Goal: Task Accomplishment & Management: Complete application form

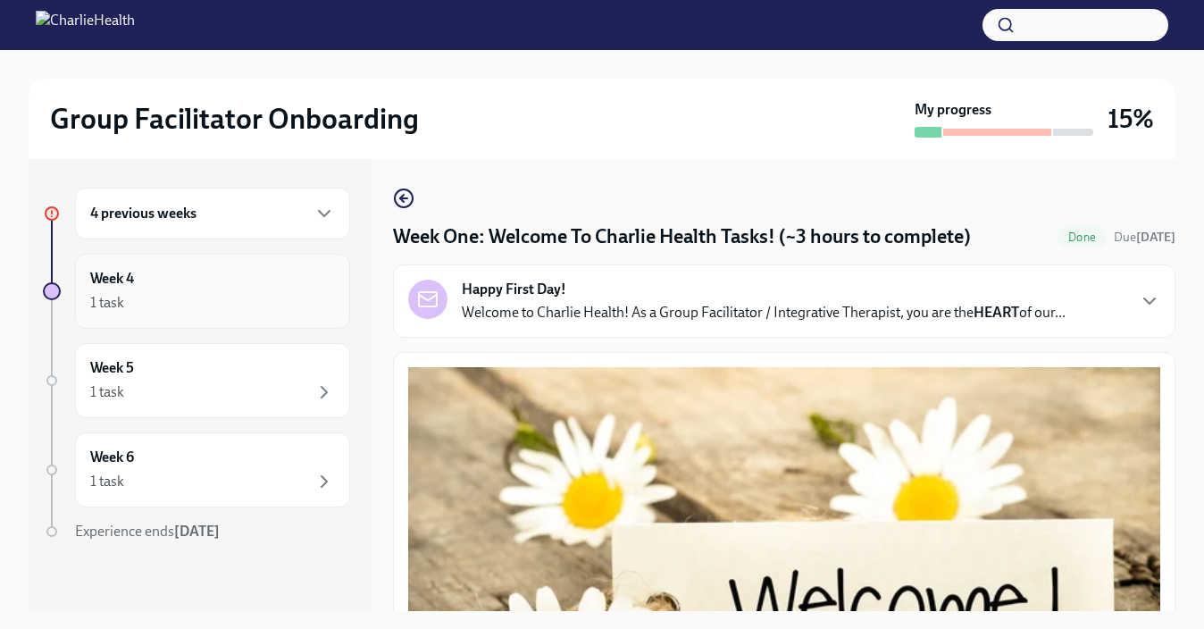
click at [188, 292] on div "1 task" at bounding box center [212, 302] width 245 height 21
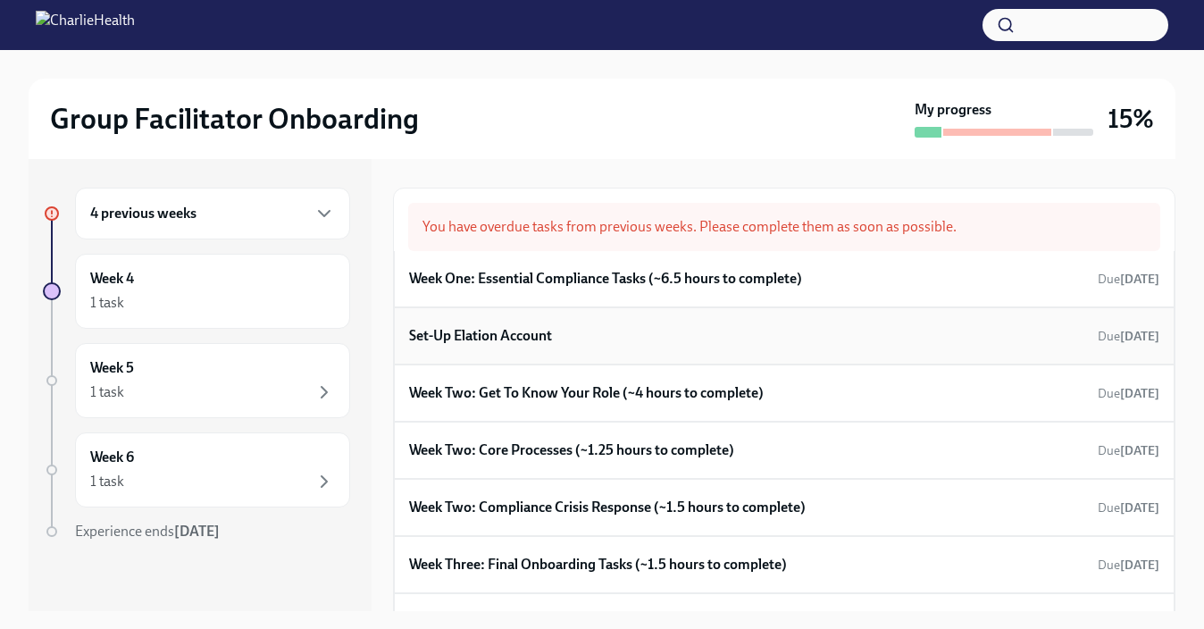
click at [538, 334] on h6 "Set-Up Elation Account" at bounding box center [480, 336] width 143 height 20
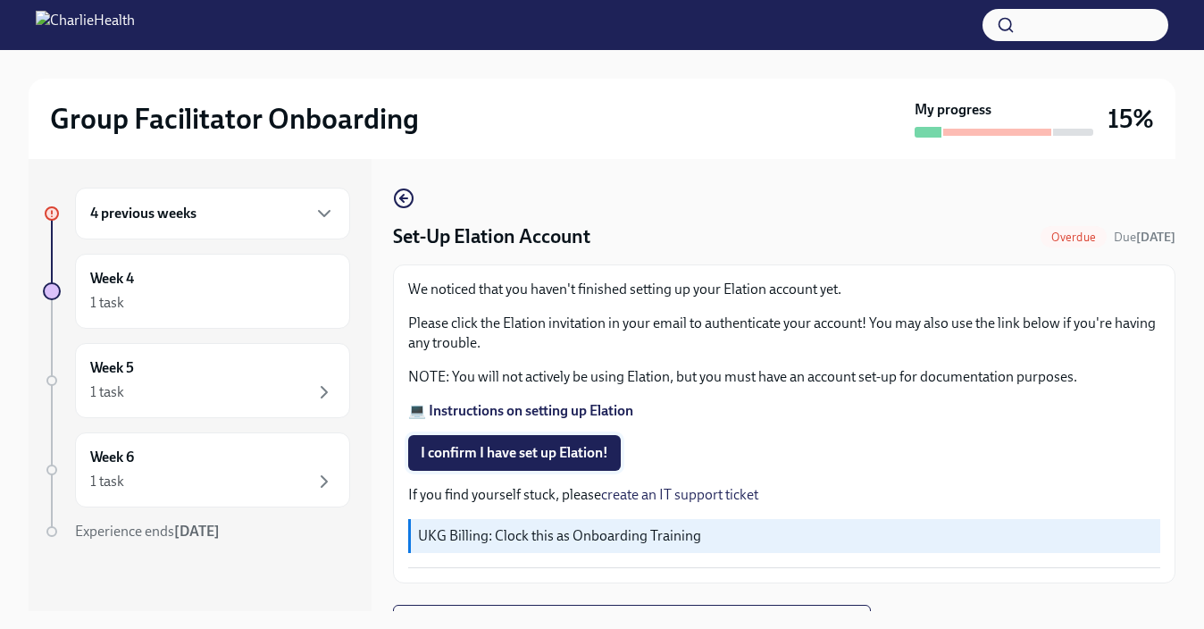
click at [512, 458] on span "I confirm I have set up Elation!" at bounding box center [515, 453] width 188 height 18
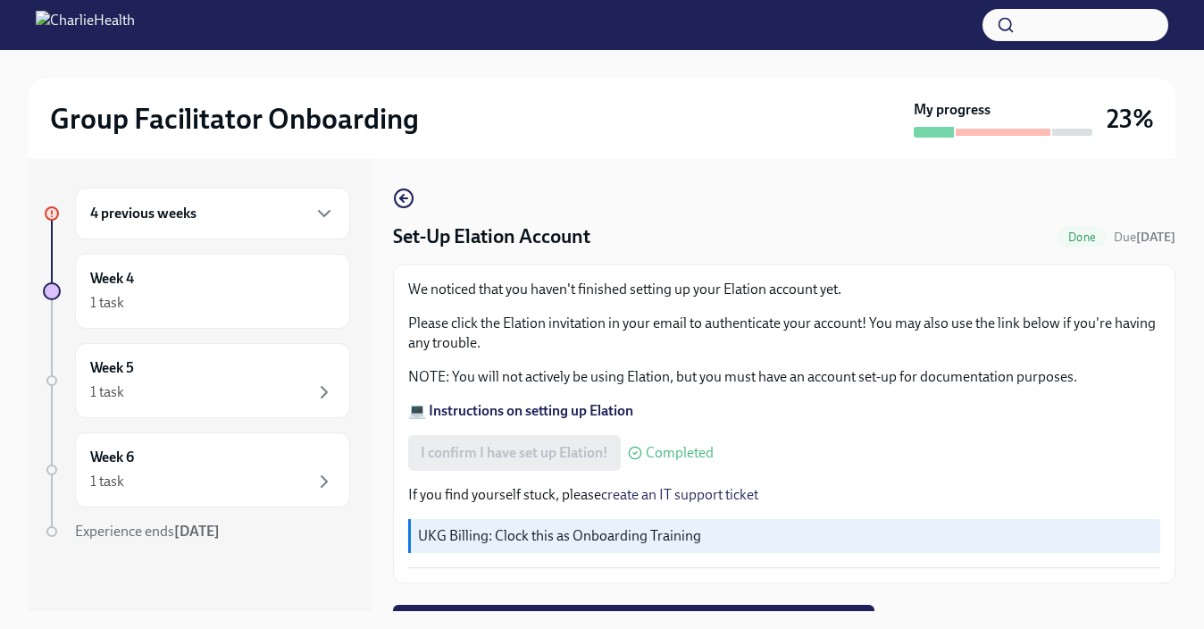
scroll to position [29, 0]
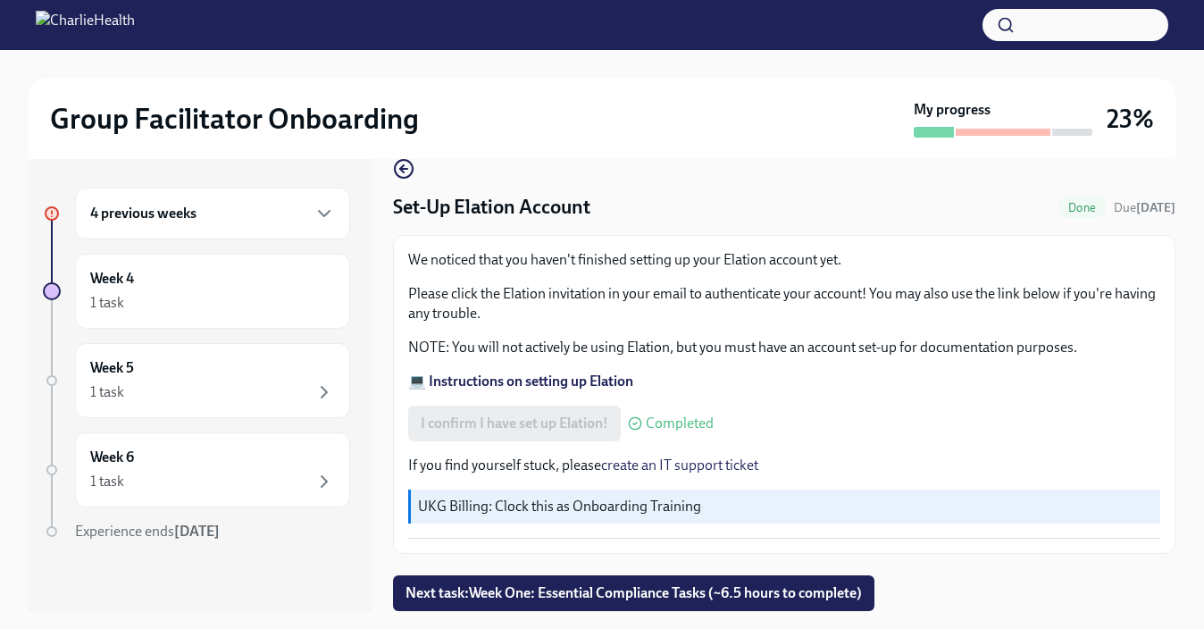
click at [337, 218] on div "4 previous weeks" at bounding box center [212, 214] width 275 height 52
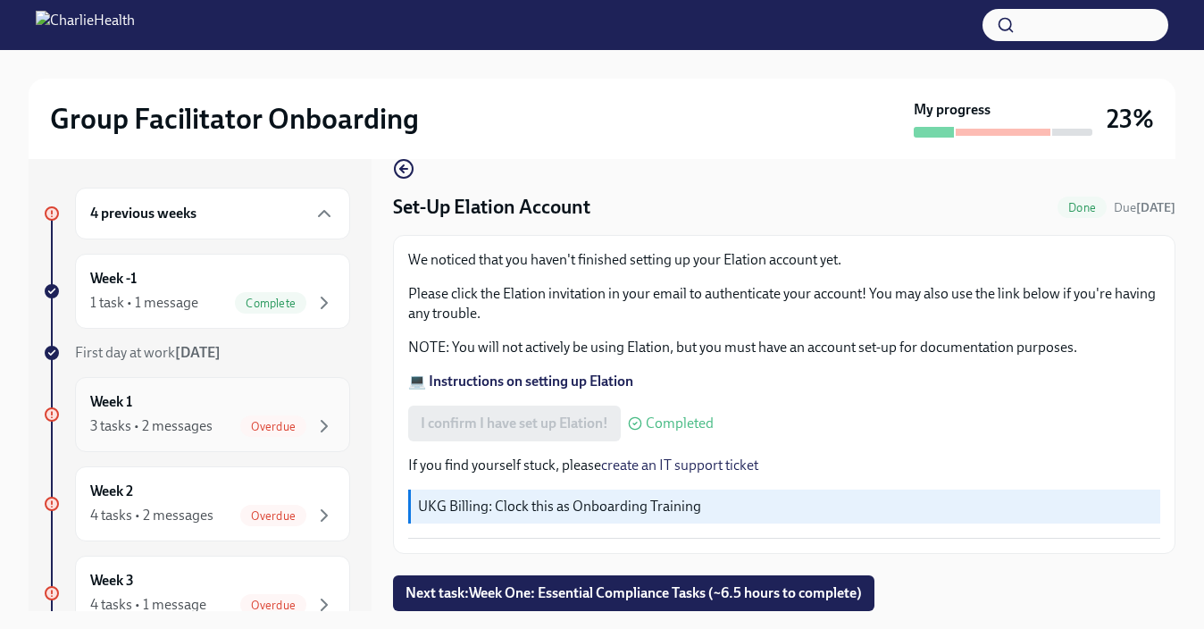
click at [185, 422] on div "3 tasks • 2 messages" at bounding box center [151, 426] width 122 height 20
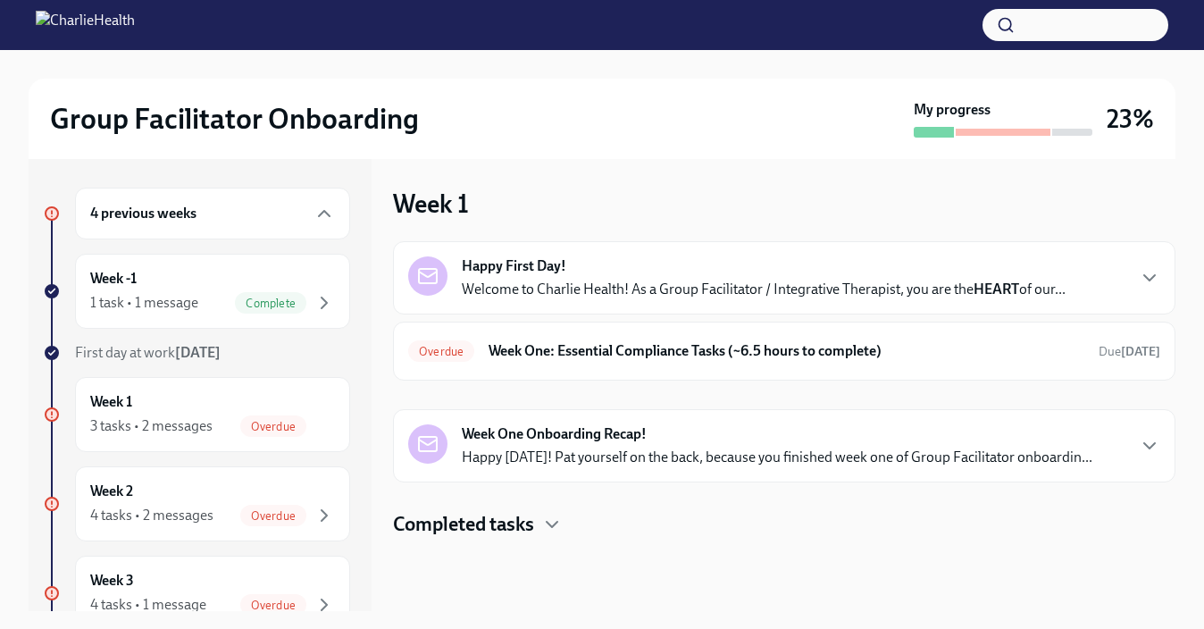
click at [620, 440] on strong "Week One Onboarding Recap!" at bounding box center [554, 434] width 185 height 20
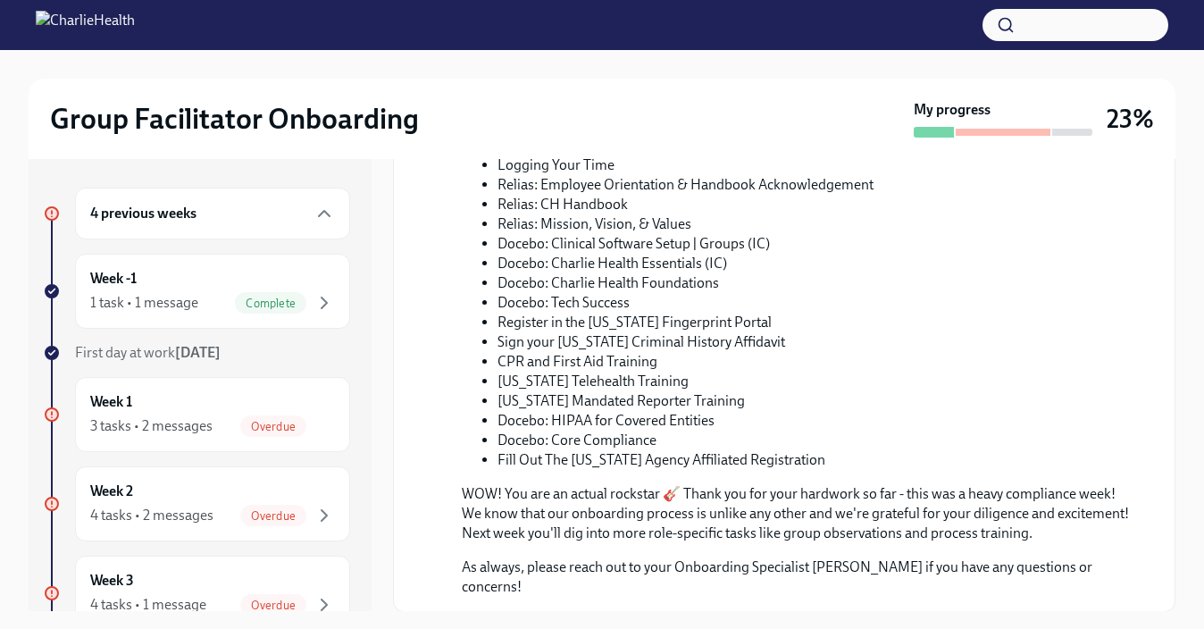
scroll to position [921, 0]
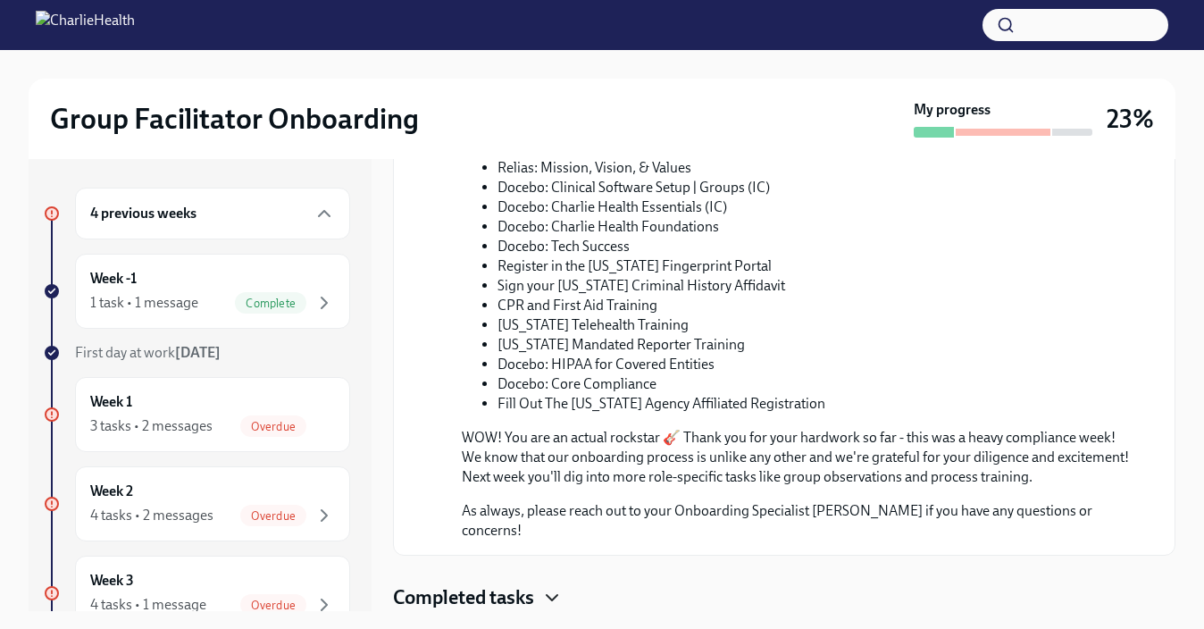
click at [550, 590] on icon "button" at bounding box center [551, 597] width 21 height 21
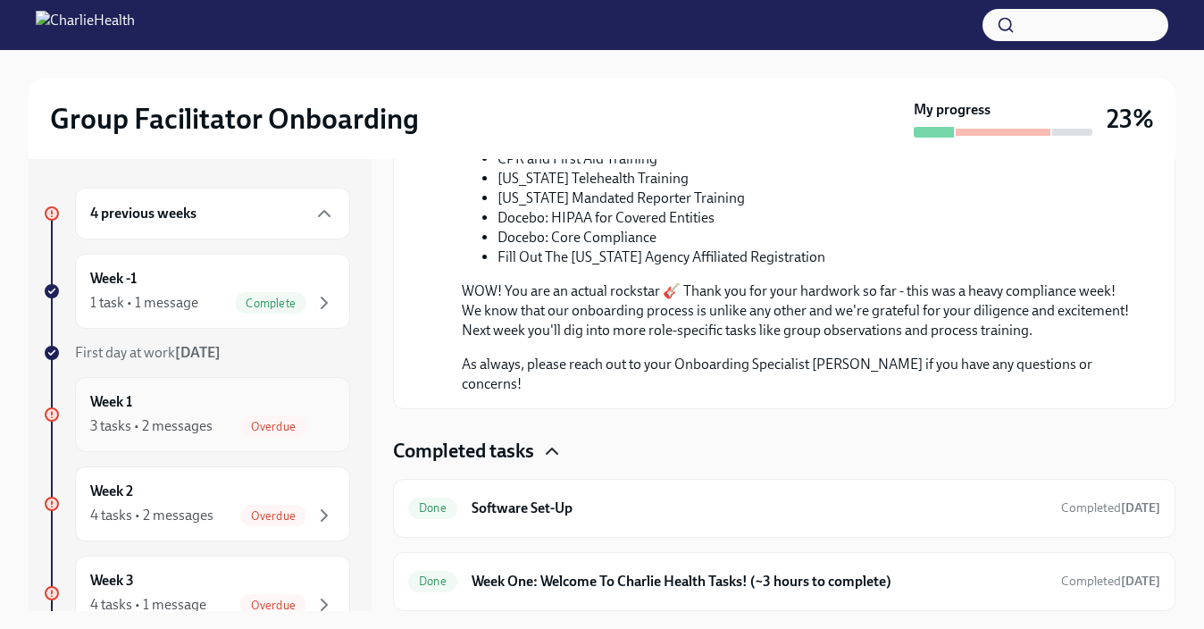
click at [259, 397] on div "Week 1 3 tasks • 2 messages Overdue" at bounding box center [212, 414] width 245 height 45
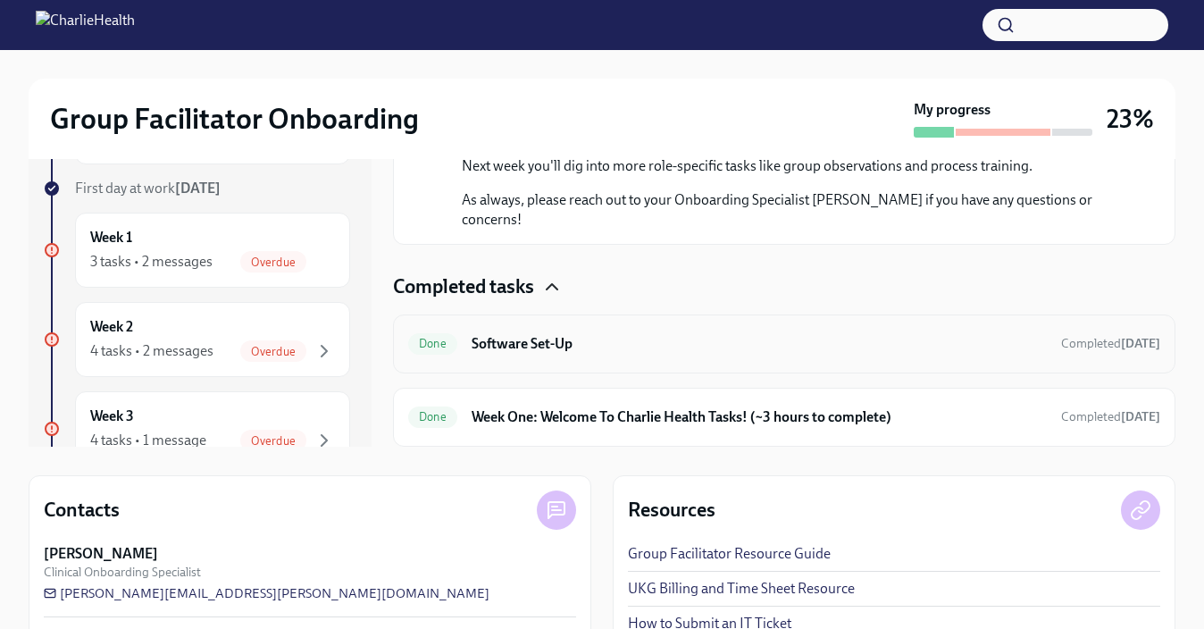
scroll to position [262, 0]
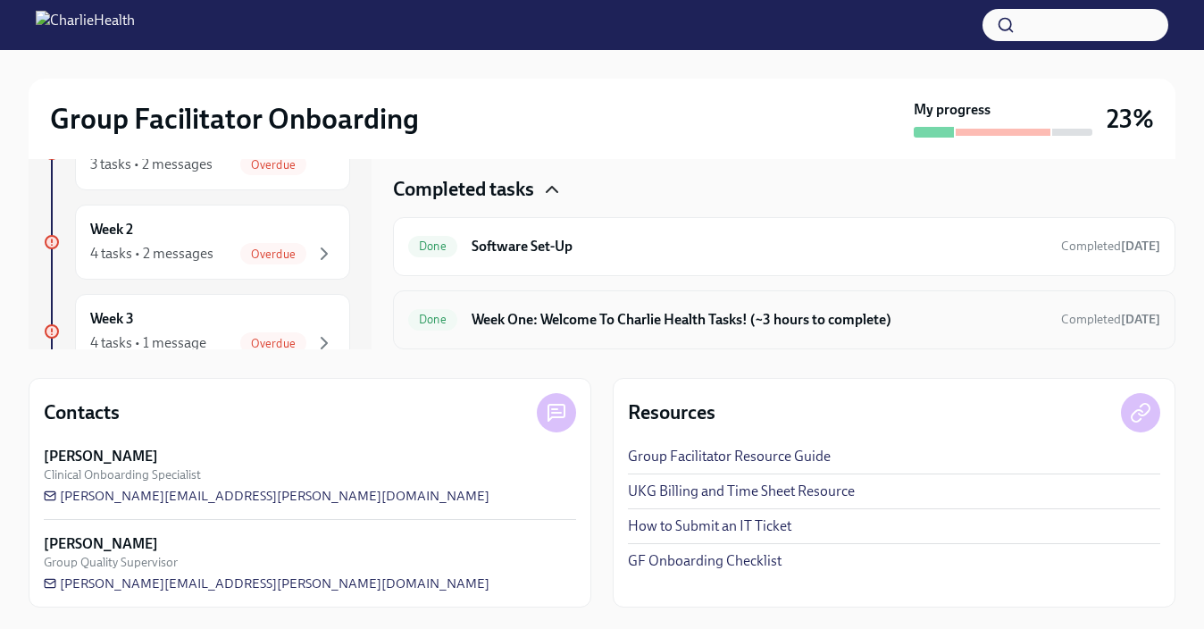
click at [699, 324] on h6 "Week One: Welcome To Charlie Health Tasks! (~3 hours to complete)" at bounding box center [759, 320] width 575 height 20
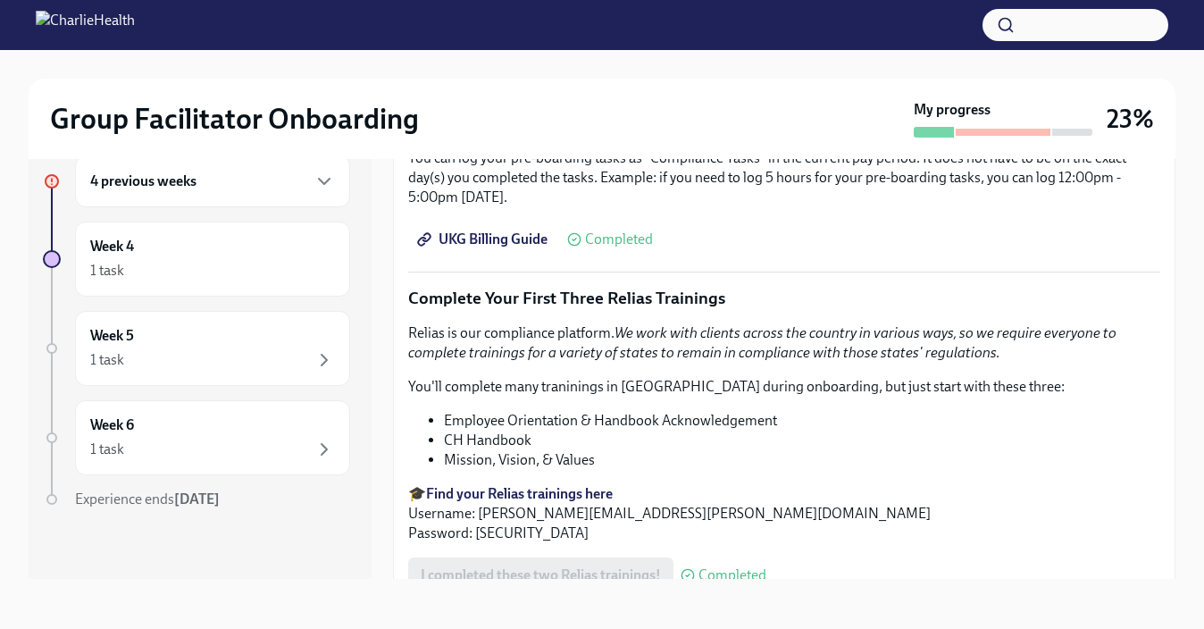
scroll to position [2515, 0]
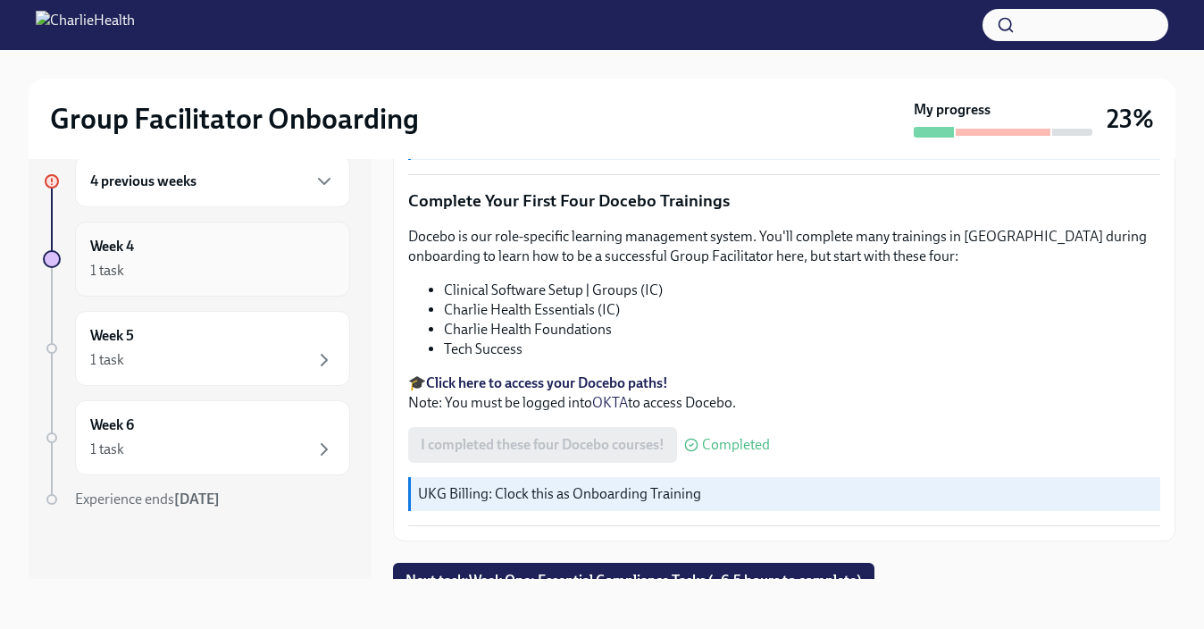
click at [203, 265] on div "1 task" at bounding box center [212, 270] width 245 height 21
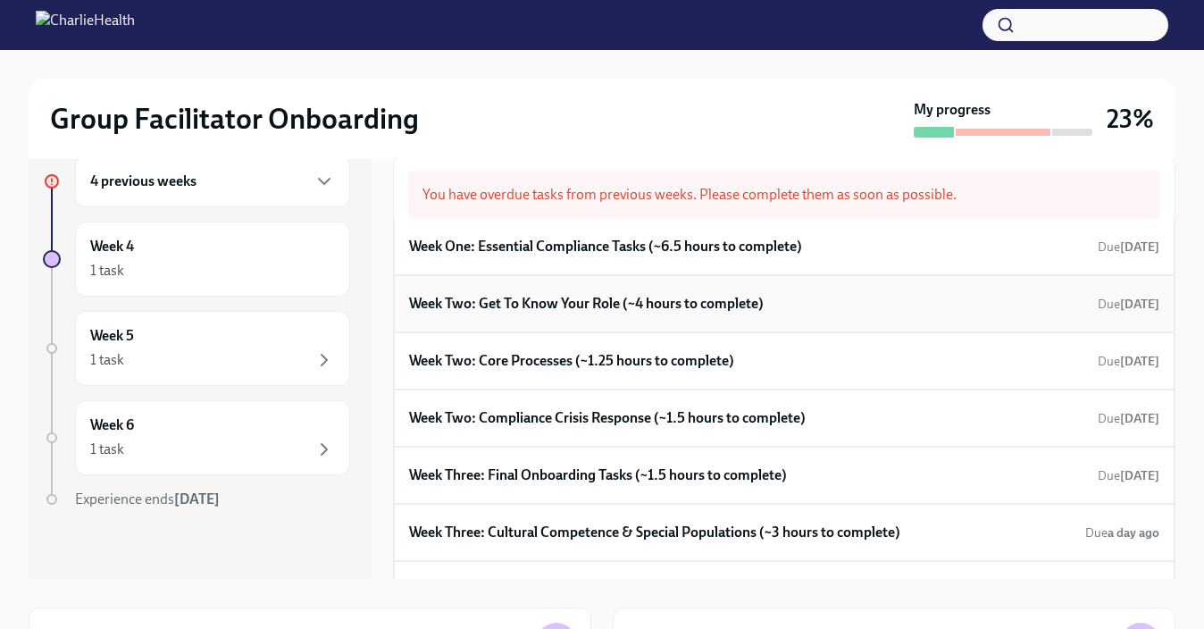
click at [713, 309] on h6 "Week Two: Get To Know Your Role (~4 hours to complete)" at bounding box center [586, 304] width 355 height 20
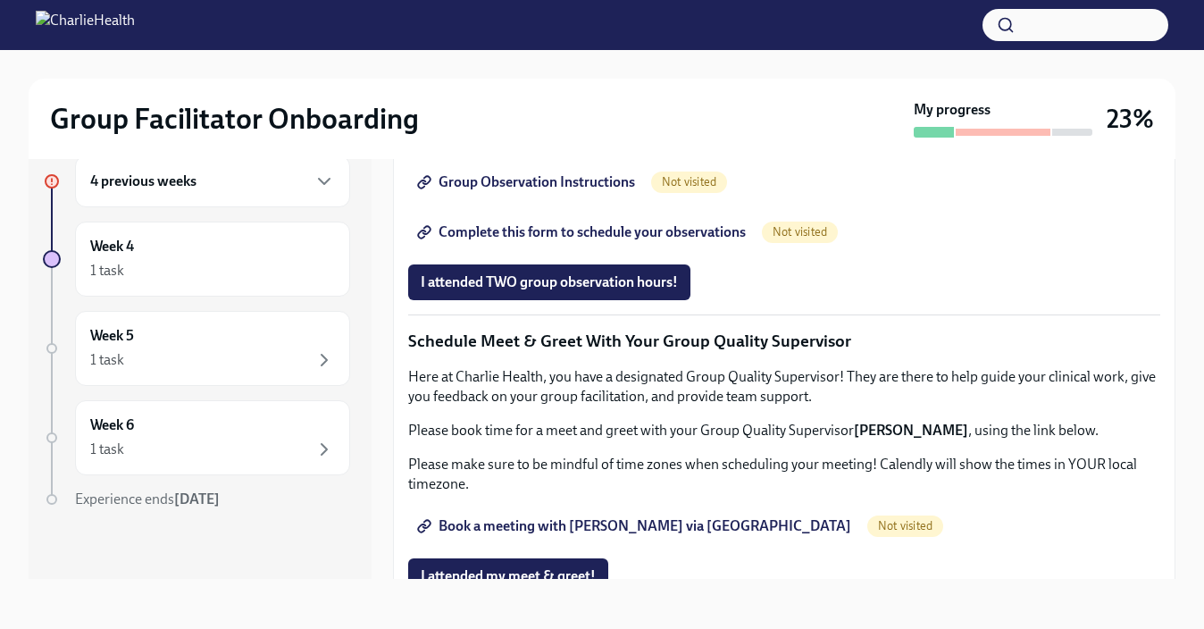
scroll to position [1091, 0]
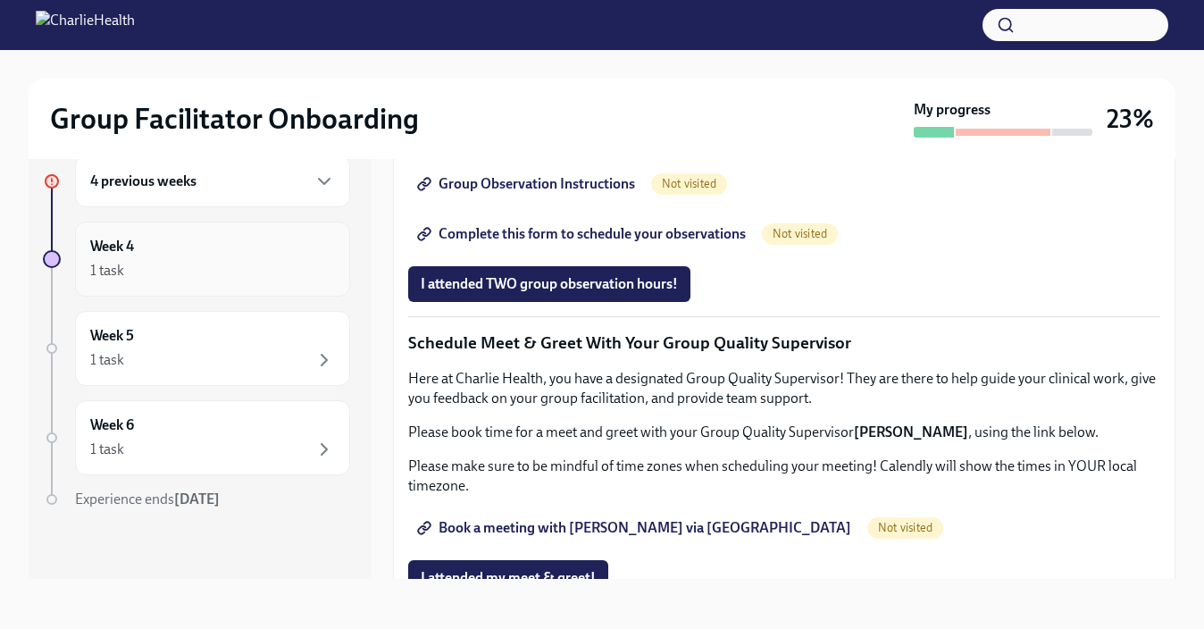
click at [239, 264] on div "1 task" at bounding box center [212, 270] width 245 height 21
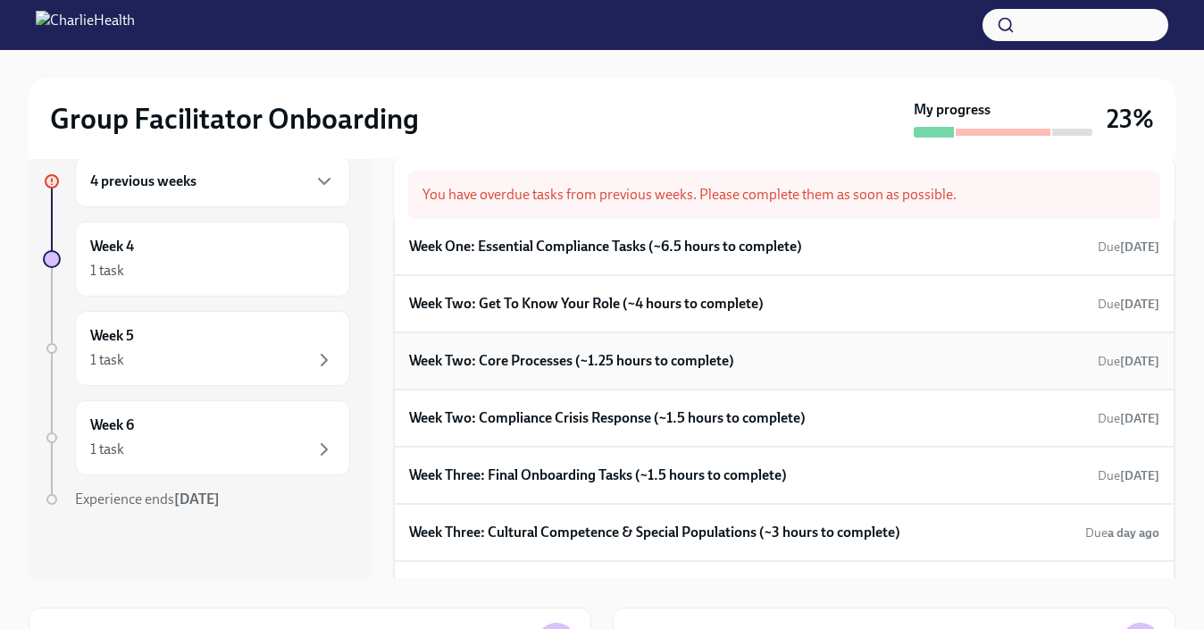
click at [568, 368] on h6 "Week Two: Core Processes (~1.25 hours to complete)" at bounding box center [571, 361] width 325 height 20
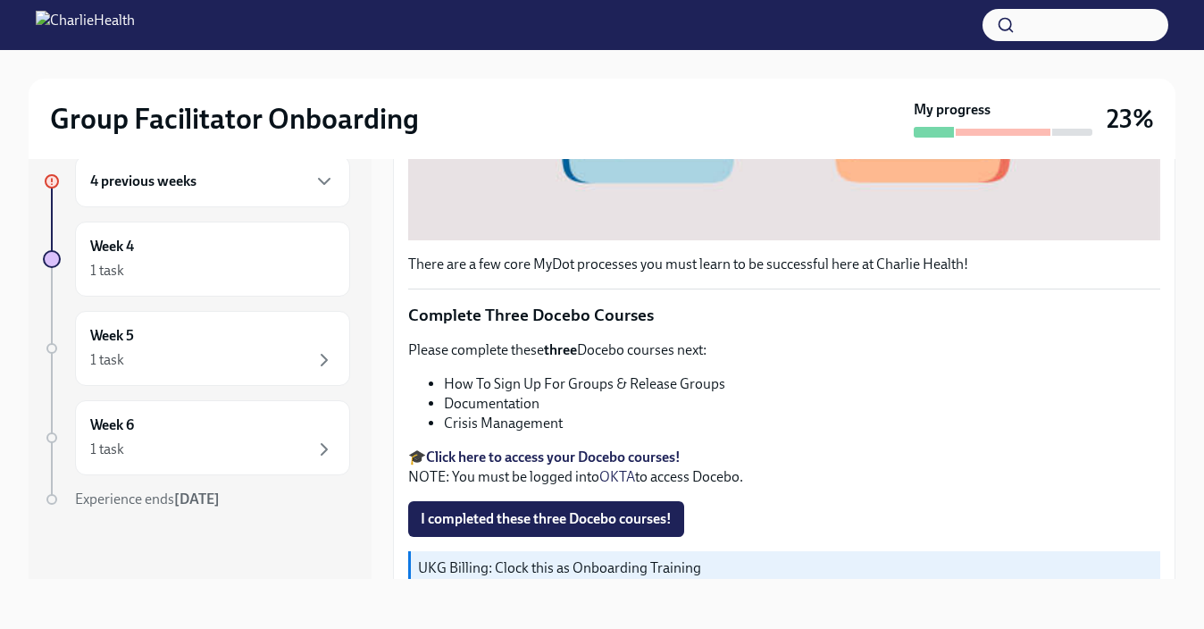
scroll to position [724, 0]
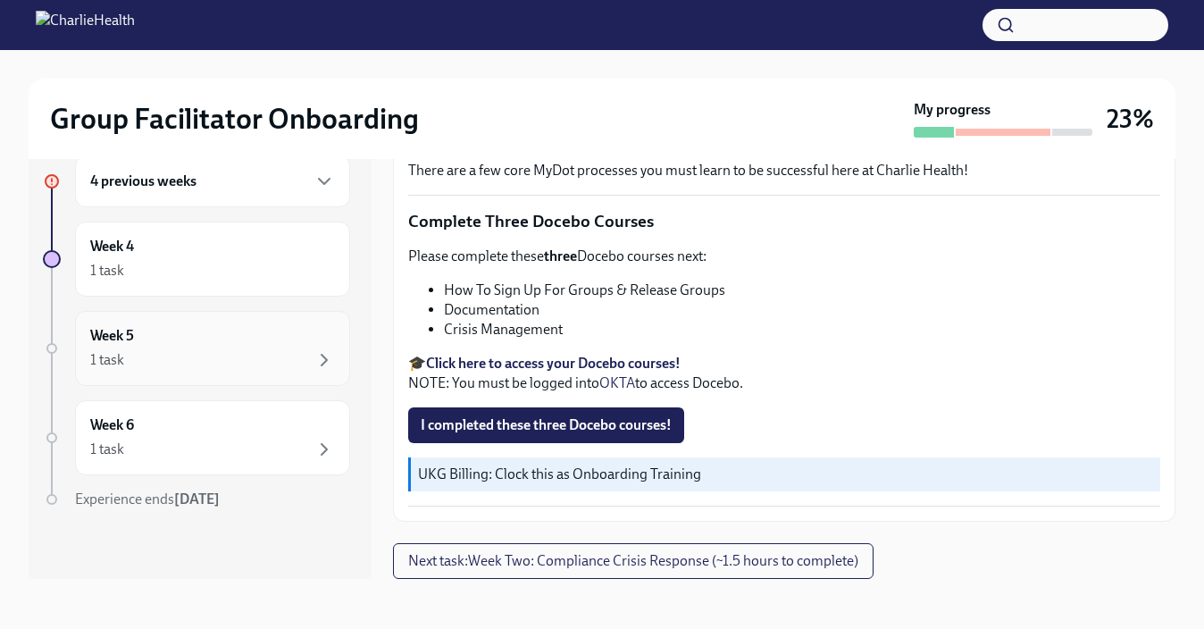
click at [255, 342] on div "Week 5 1 task" at bounding box center [212, 348] width 245 height 45
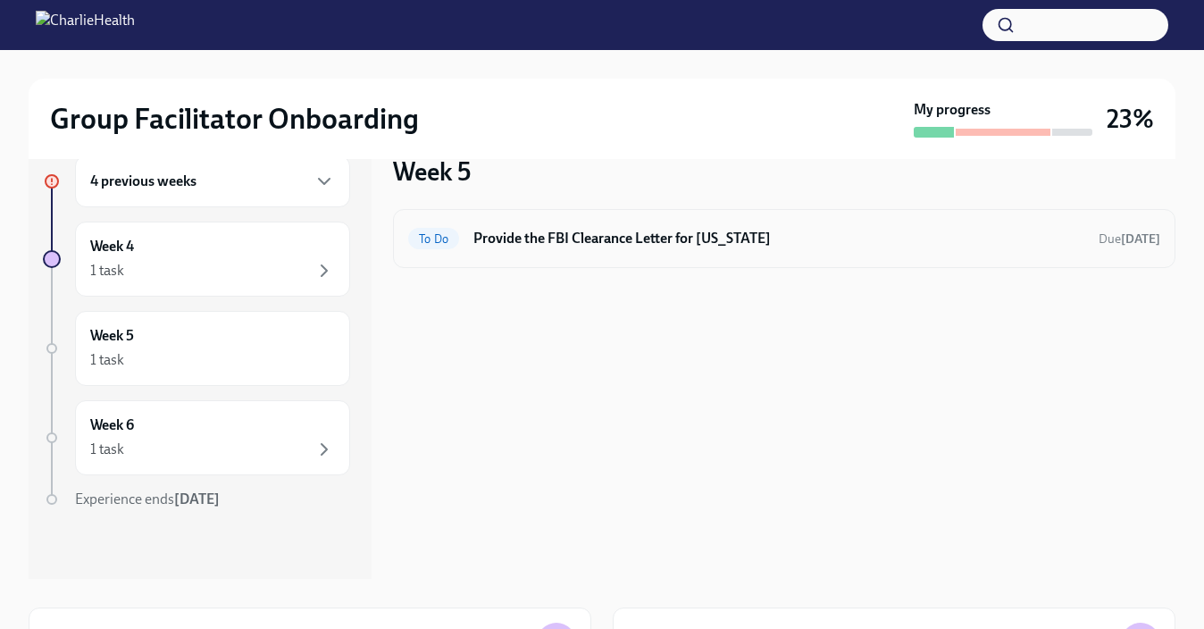
click at [567, 246] on h6 "Provide the FBI Clearance Letter for [US_STATE]" at bounding box center [778, 239] width 611 height 20
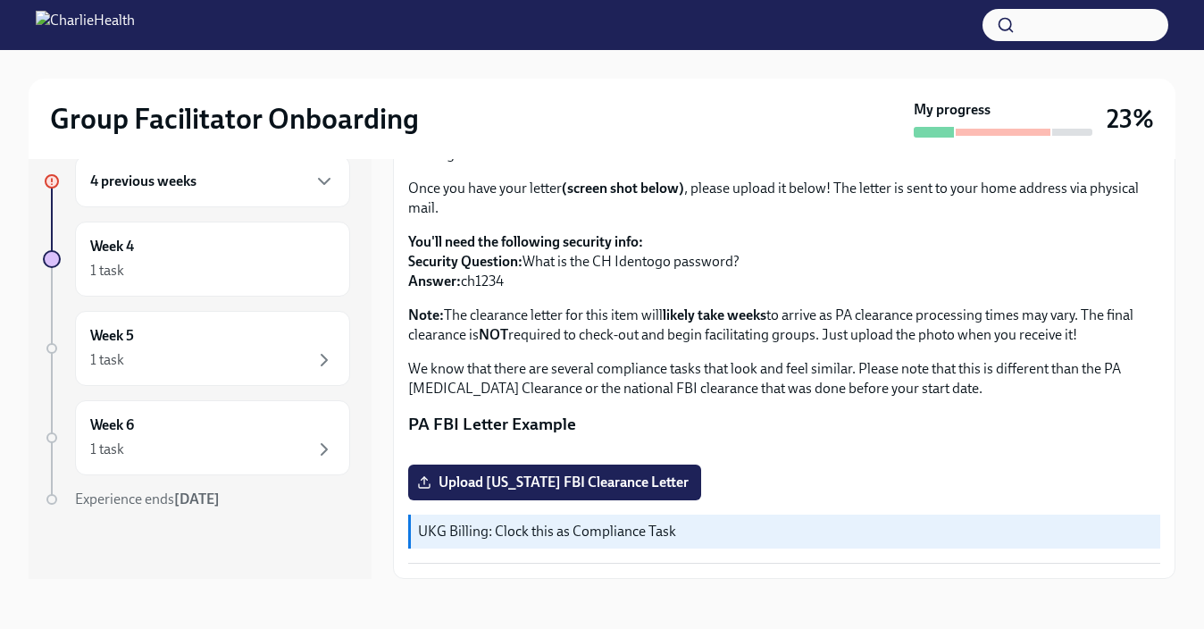
scroll to position [373, 0]
click at [269, 350] on div "1 task" at bounding box center [212, 359] width 245 height 21
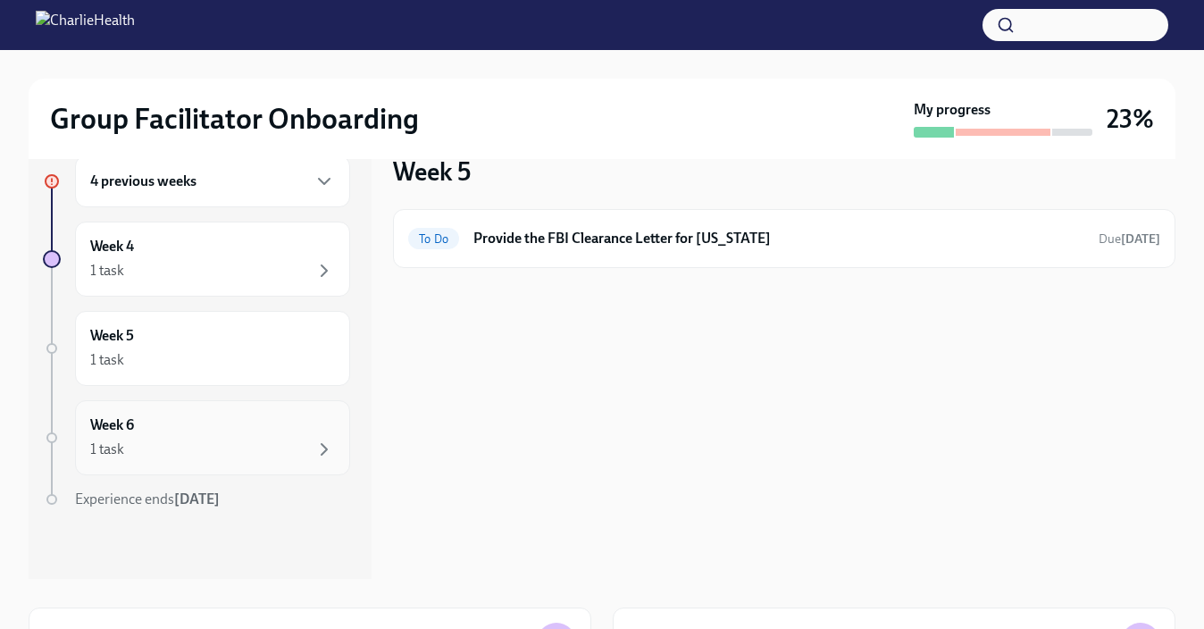
click at [202, 430] on div "Week 6 1 task" at bounding box center [212, 437] width 245 height 45
click at [247, 439] on div "1 task" at bounding box center [212, 449] width 245 height 21
click at [154, 254] on div "Week 4 1 task" at bounding box center [212, 259] width 245 height 45
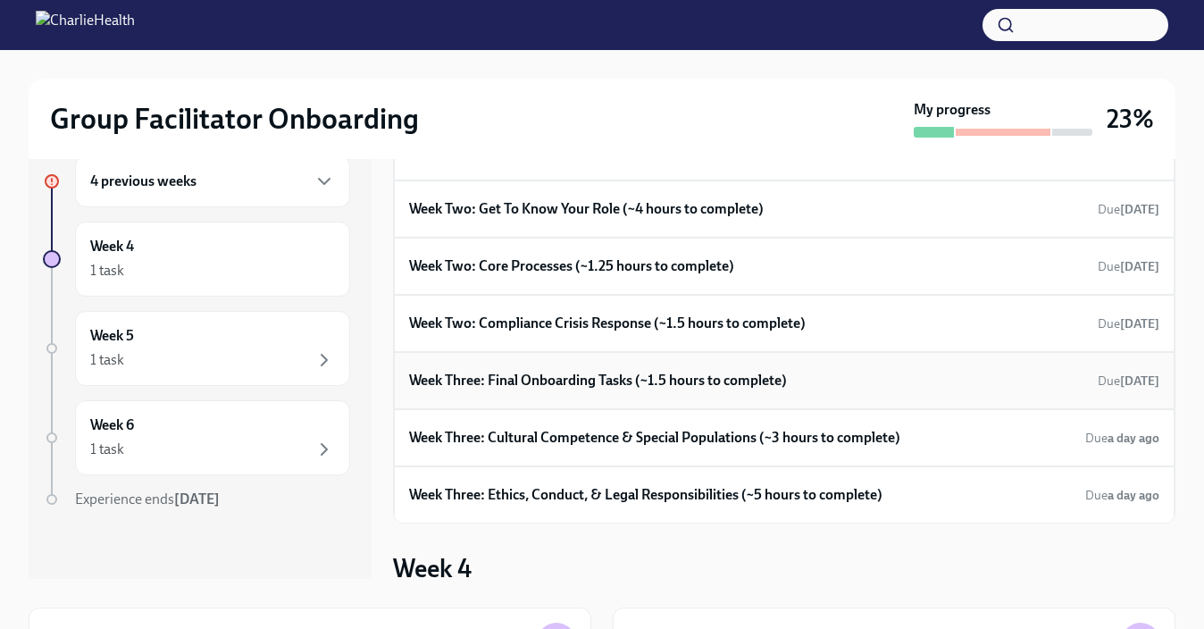
scroll to position [111, 0]
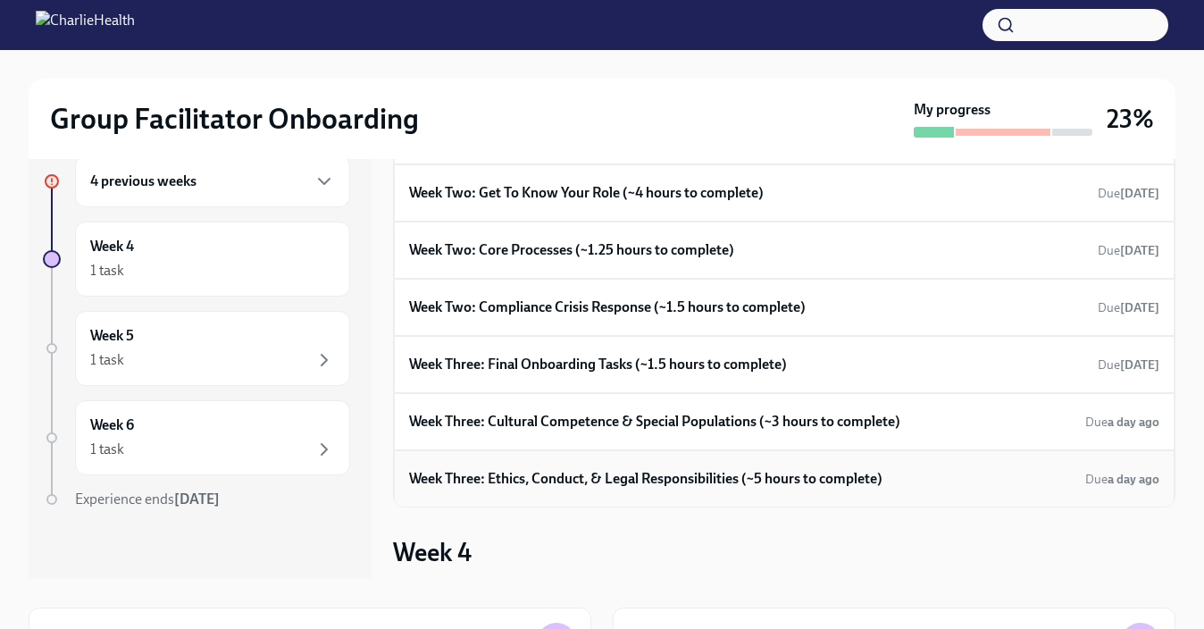
click at [577, 479] on h6 "Week Three: Ethics, Conduct, & Legal Responsibilities (~5 hours to complete)" at bounding box center [645, 479] width 473 height 20
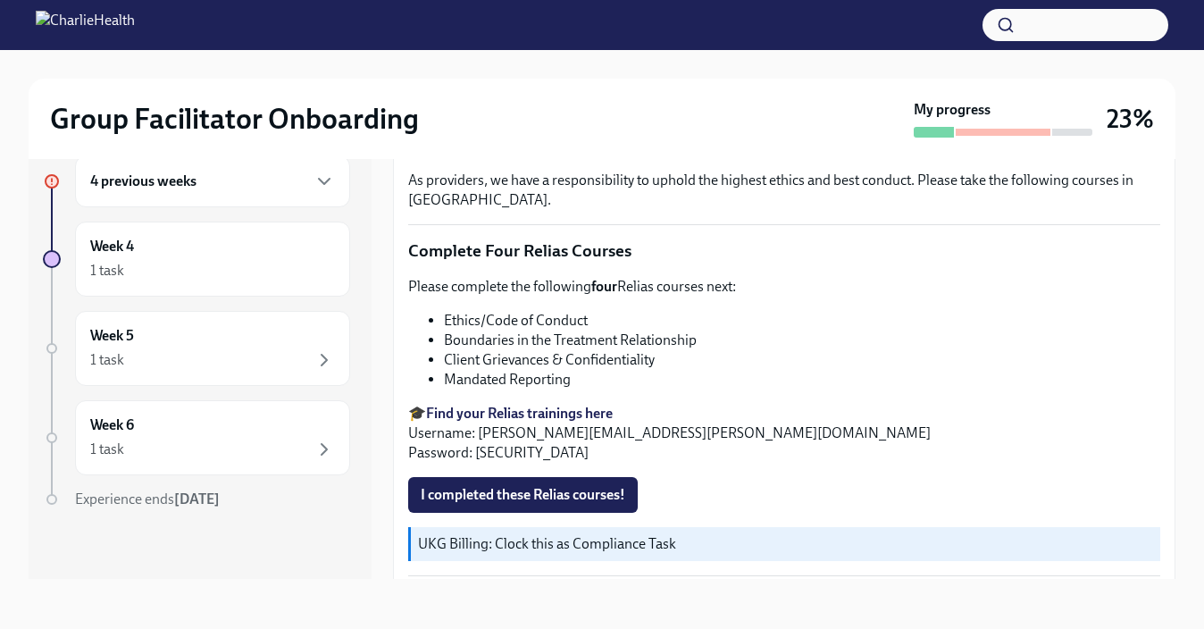
scroll to position [774, 0]
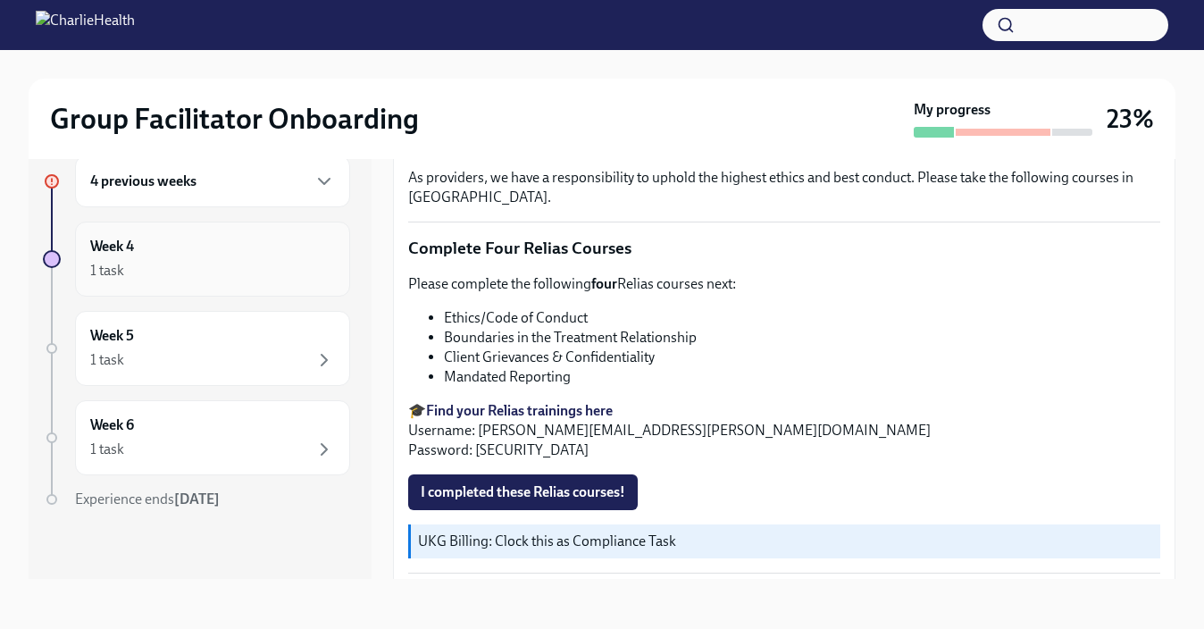
click at [197, 257] on div "Week 4 1 task" at bounding box center [212, 259] width 245 height 45
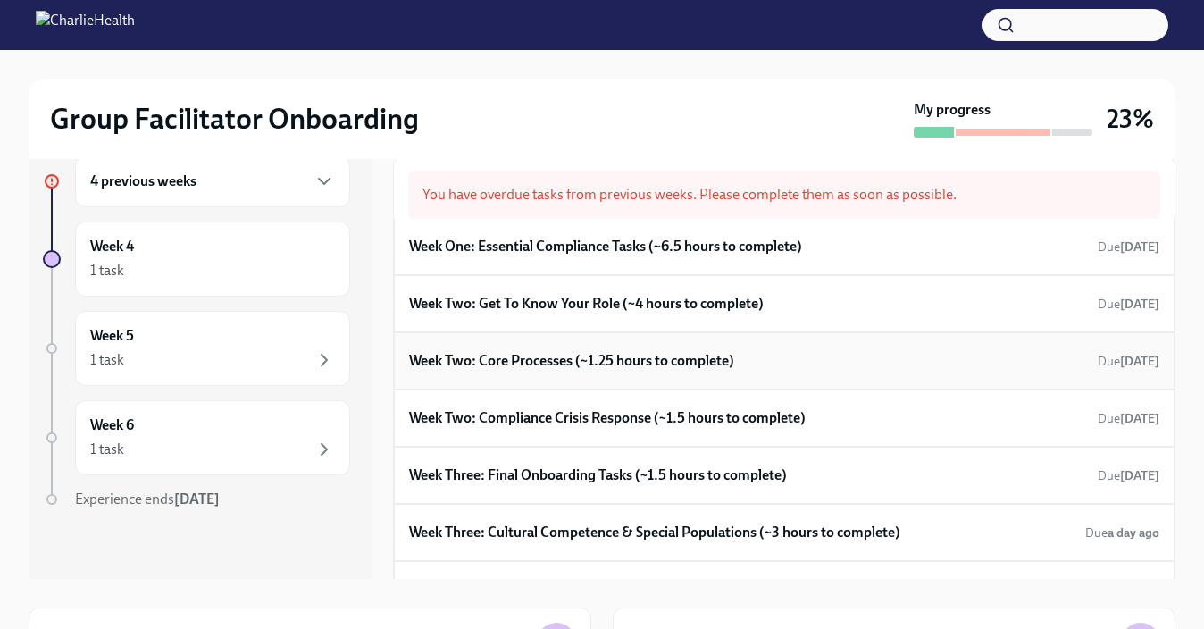
click at [533, 358] on h6 "Week Two: Core Processes (~1.25 hours to complete)" at bounding box center [571, 361] width 325 height 20
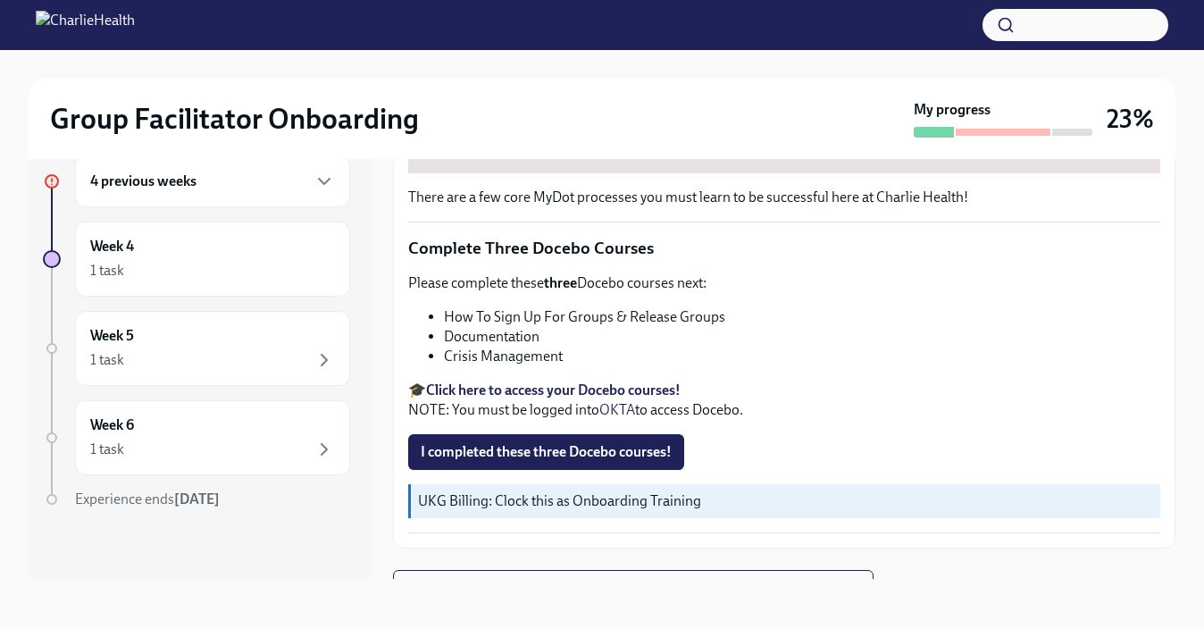
scroll to position [724, 0]
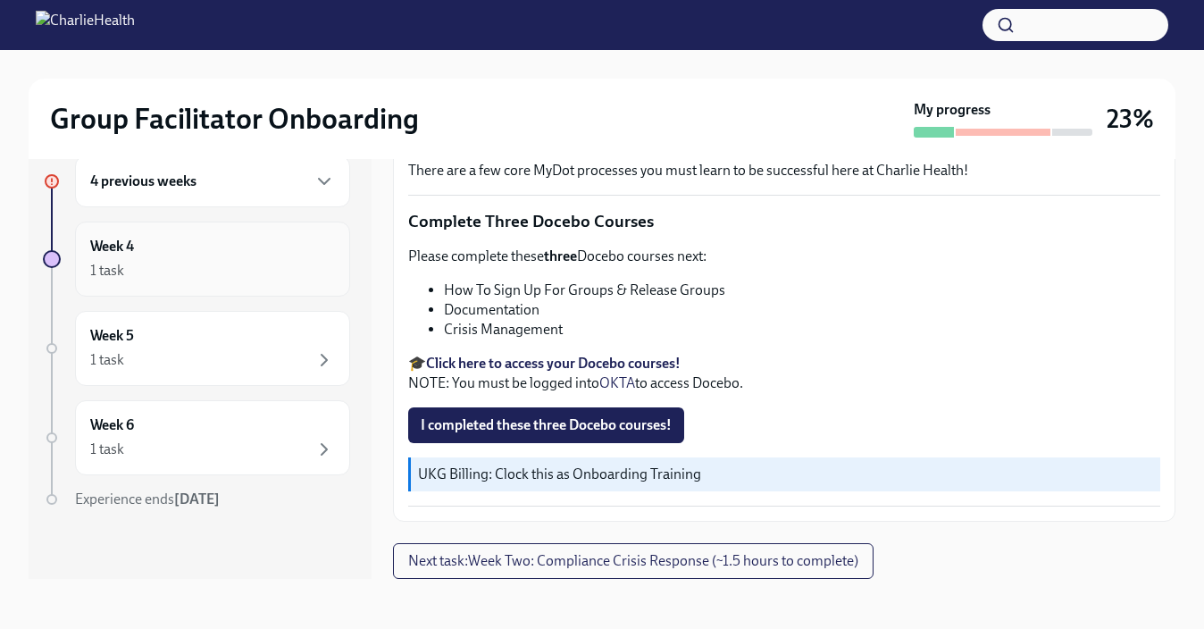
click at [242, 253] on div "Week 4 1 task" at bounding box center [212, 259] width 245 height 45
